Goal: Information Seeking & Learning: Understand process/instructions

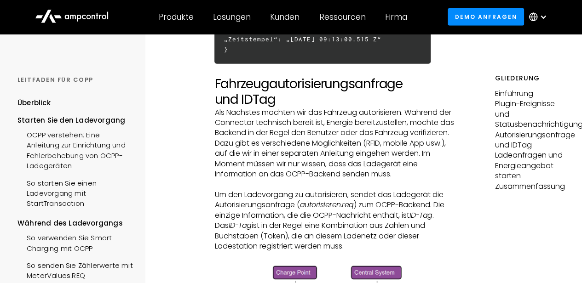
scroll to position [1288, 0]
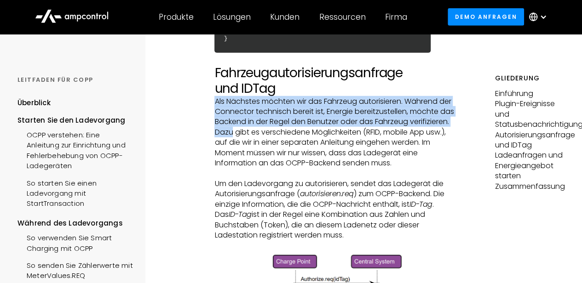
drag, startPoint x: 216, startPoint y: 101, endPoint x: 309, endPoint y: 129, distance: 97.7
click at [309, 129] on p "Als Nächstes möchten wir das Fahrzeug autorisieren. Während der Connector techn…" at bounding box center [334, 133] width 240 height 72
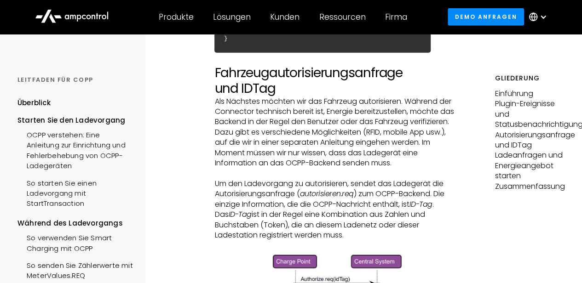
click at [358, 148] on p "Als Nächstes möchten wir das Fahrzeug autorisieren. Während der Connector techn…" at bounding box center [334, 133] width 240 height 72
drag, startPoint x: 215, startPoint y: 70, endPoint x: 364, endPoint y: 234, distance: 221.8
copy div "Fahrzeugautorisierungsanfrage und IDTag Als Nächstes möchten wir das Fahrzeug a…"
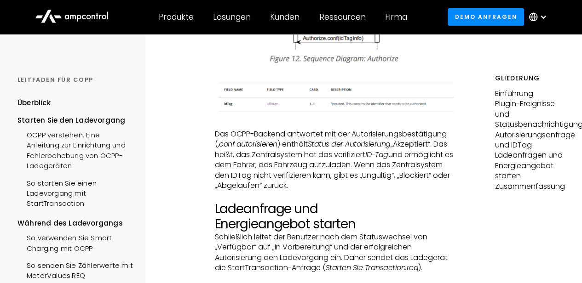
scroll to position [1519, 0]
